Goal: Navigation & Orientation: Find specific page/section

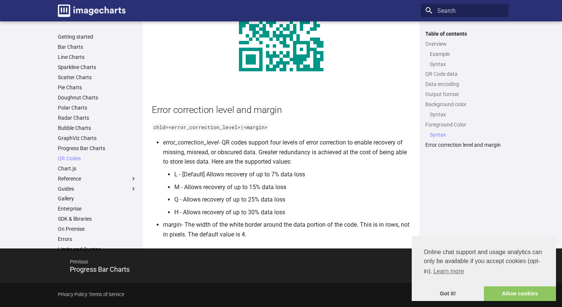
scroll to position [1307, 0]
click at [71, 149] on link "Progress Bar Charts" at bounding box center [97, 148] width 79 height 7
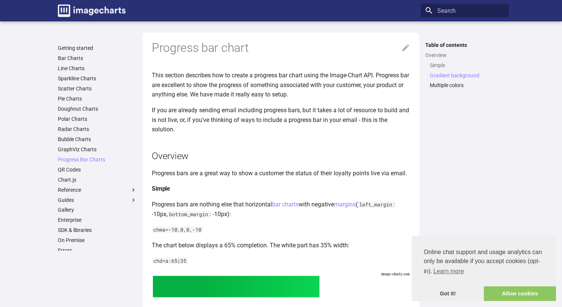
scroll to position [341, 0]
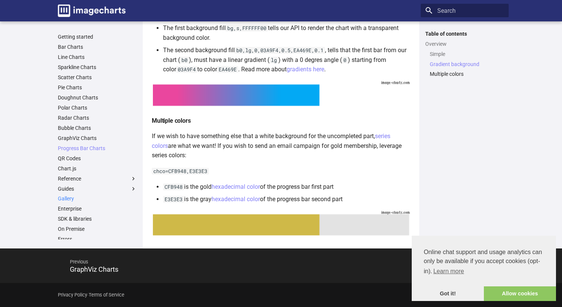
click at [67, 197] on link "Gallery" at bounding box center [97, 198] width 79 height 7
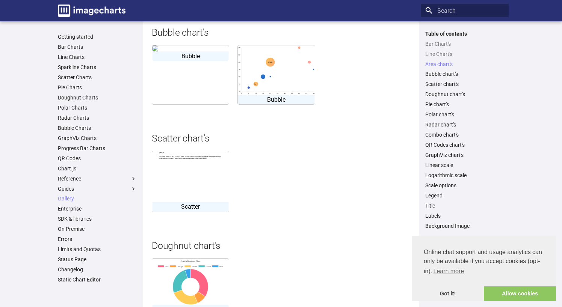
scroll to position [896, 0]
